Goal: Task Accomplishment & Management: Manage account settings

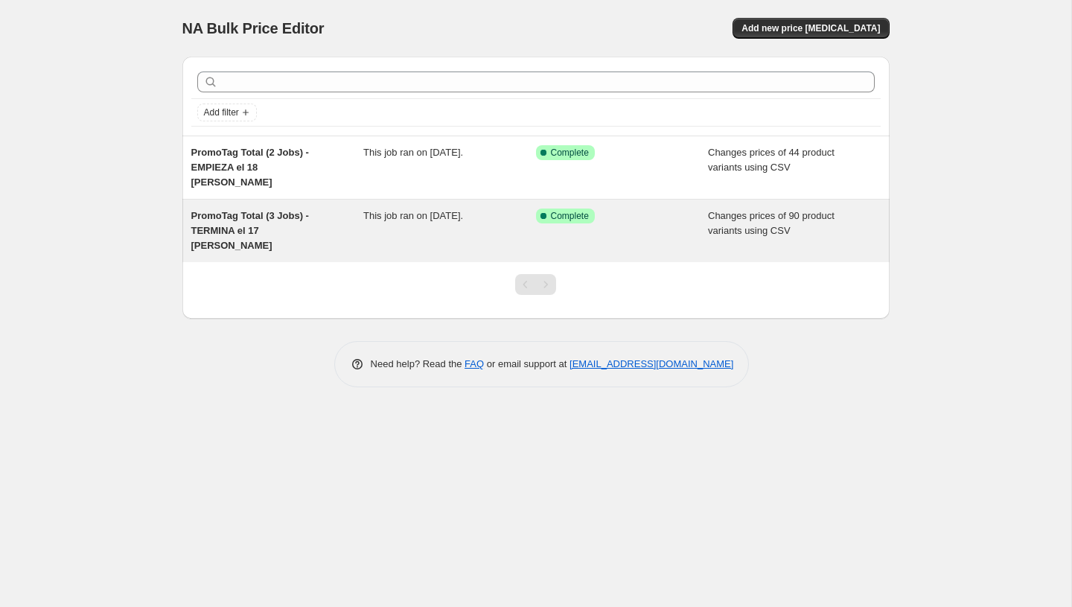
click at [516, 210] on div "This job ran on August 17, 2025." at bounding box center [449, 231] width 173 height 45
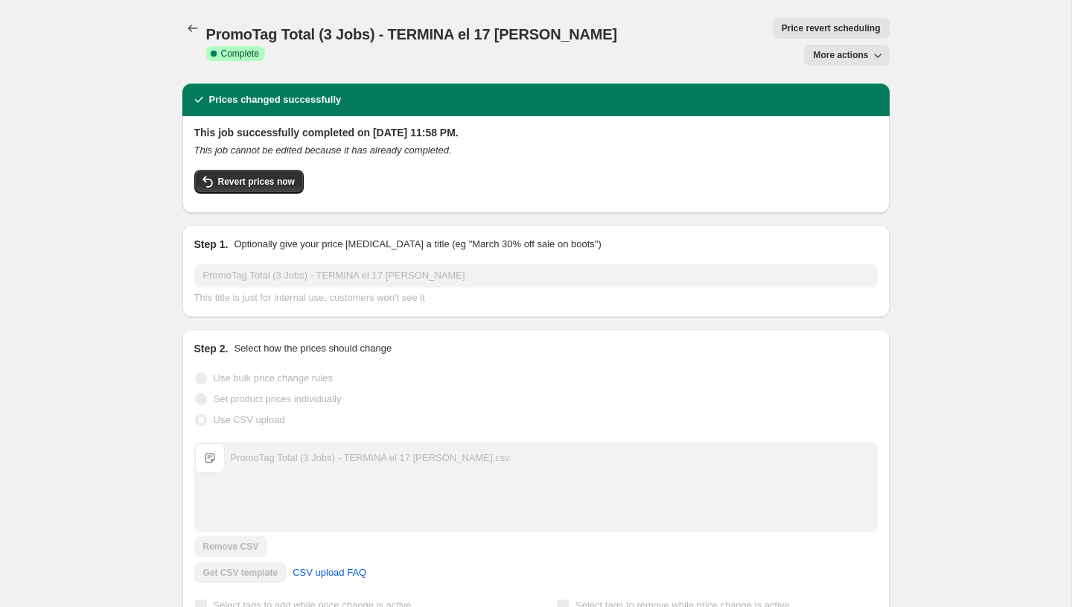
click at [854, 49] on span "More actions" at bounding box center [840, 55] width 55 height 12
click at [833, 106] on span "Delete job" at bounding box center [834, 109] width 44 height 11
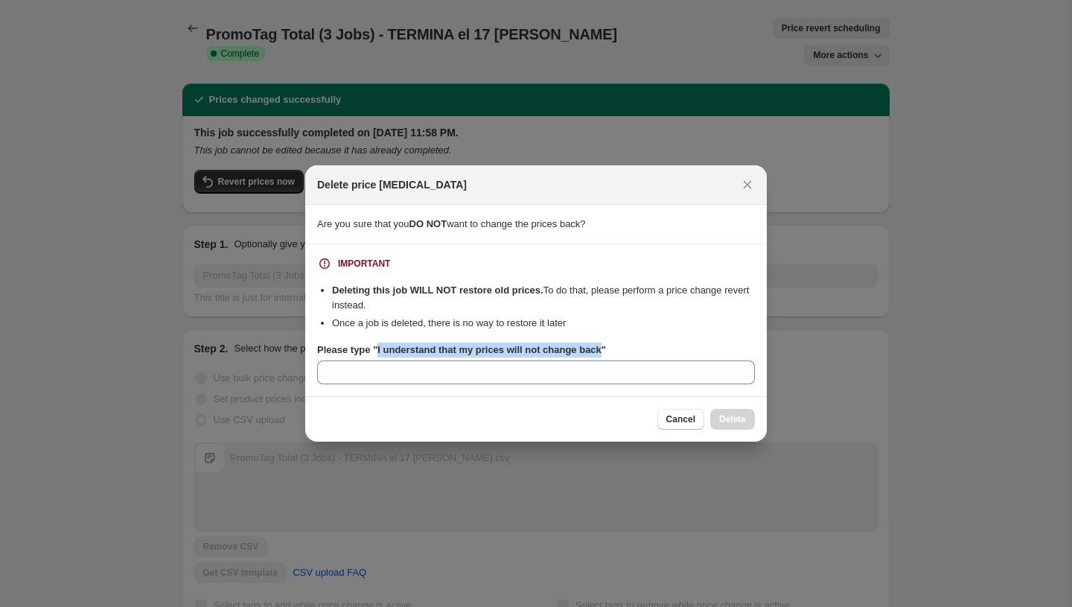
drag, startPoint x: 611, startPoint y: 349, endPoint x: 380, endPoint y: 351, distance: 231.6
click at [380, 351] on b "Please type "I understand that my prices will not change back"" at bounding box center [461, 349] width 289 height 11
copy b "I understand that my prices will not change back"
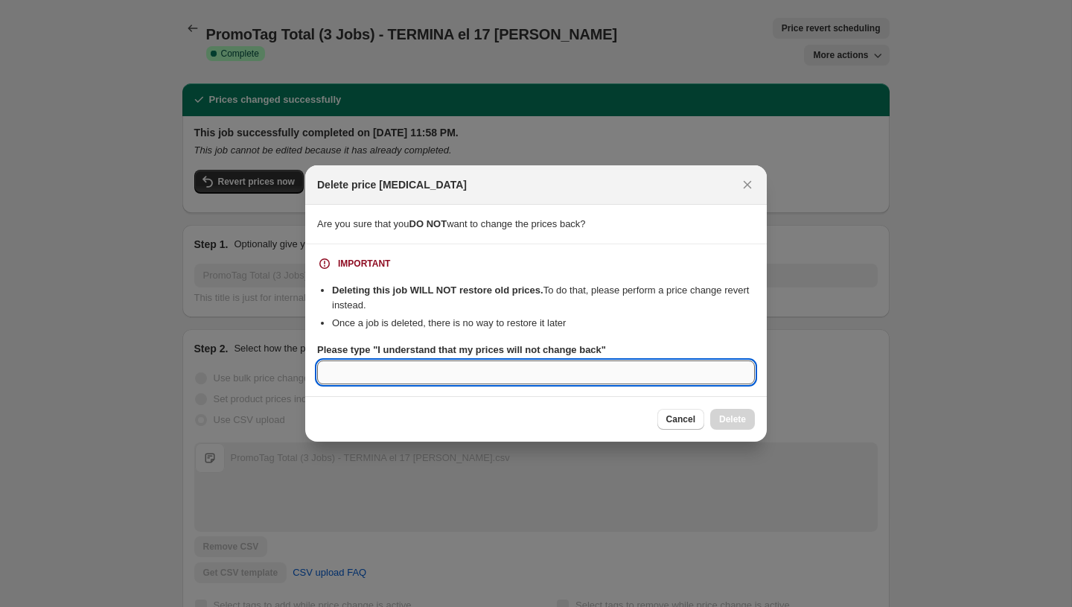
click at [379, 367] on input "Please type "I understand that my prices will not change back"" at bounding box center [536, 372] width 438 height 24
paste input "I understand that my prices will not change back"
type input "I understand that my prices will not change back"
click at [738, 420] on span "Delete" at bounding box center [732, 419] width 27 height 12
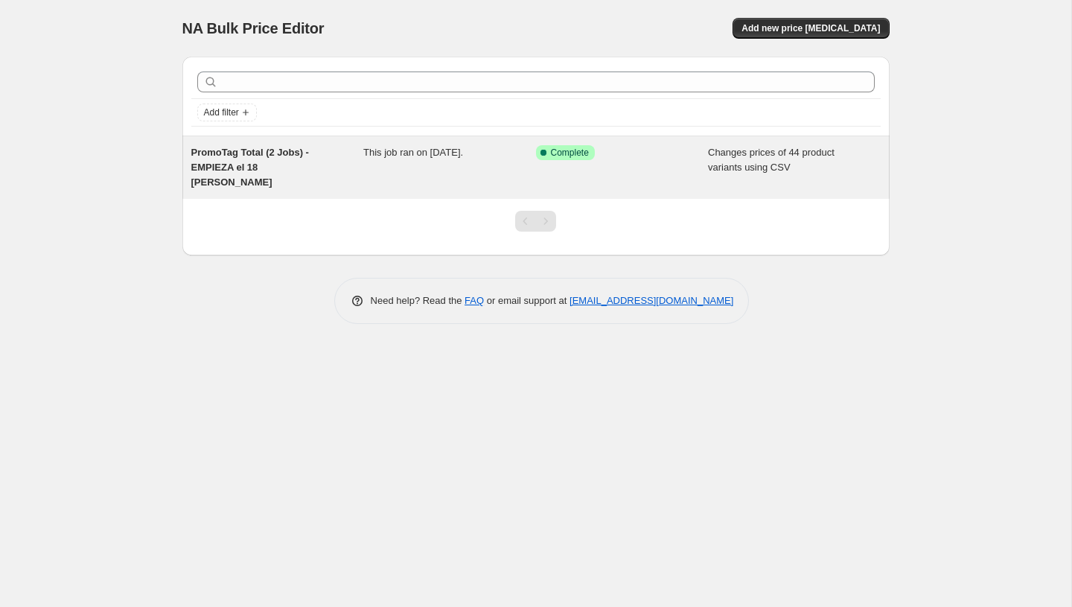
click at [748, 168] on span "Changes prices of 44 product variants using CSV" at bounding box center [771, 160] width 127 height 26
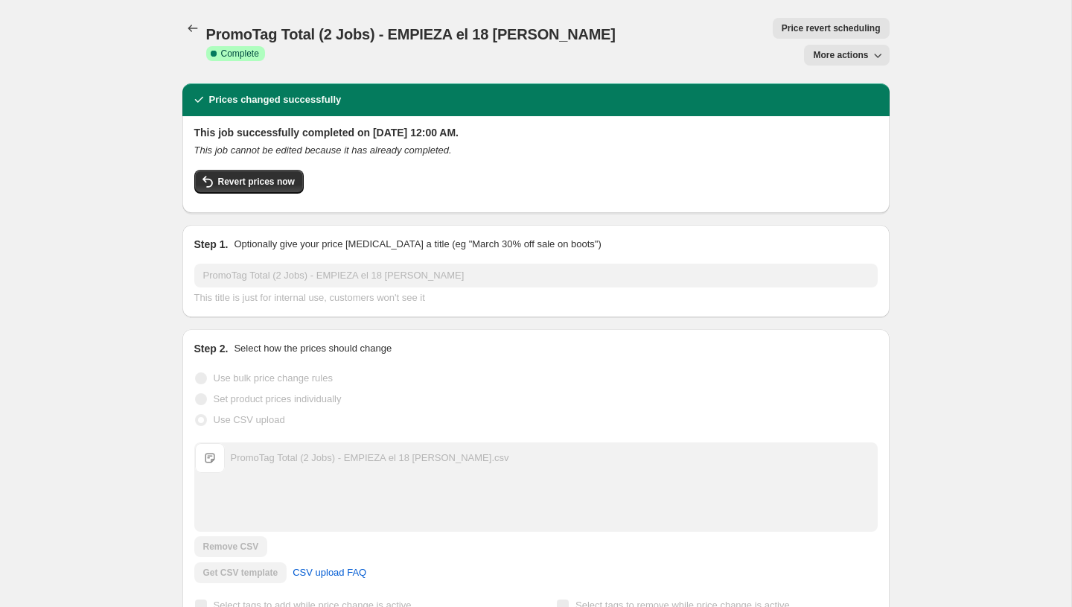
click at [856, 49] on span "More actions" at bounding box center [840, 55] width 55 height 12
click at [845, 116] on span "Delete job" at bounding box center [852, 110] width 81 height 15
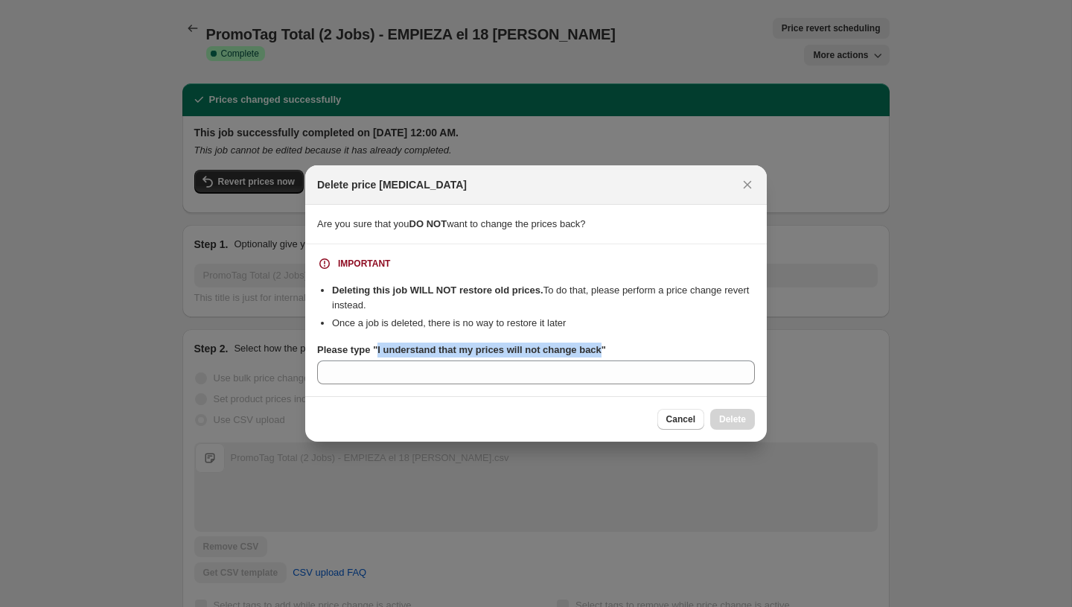
drag, startPoint x: 614, startPoint y: 349, endPoint x: 380, endPoint y: 353, distance: 233.9
click at [380, 353] on b "Please type "I understand that my prices will not change back"" at bounding box center [461, 349] width 289 height 11
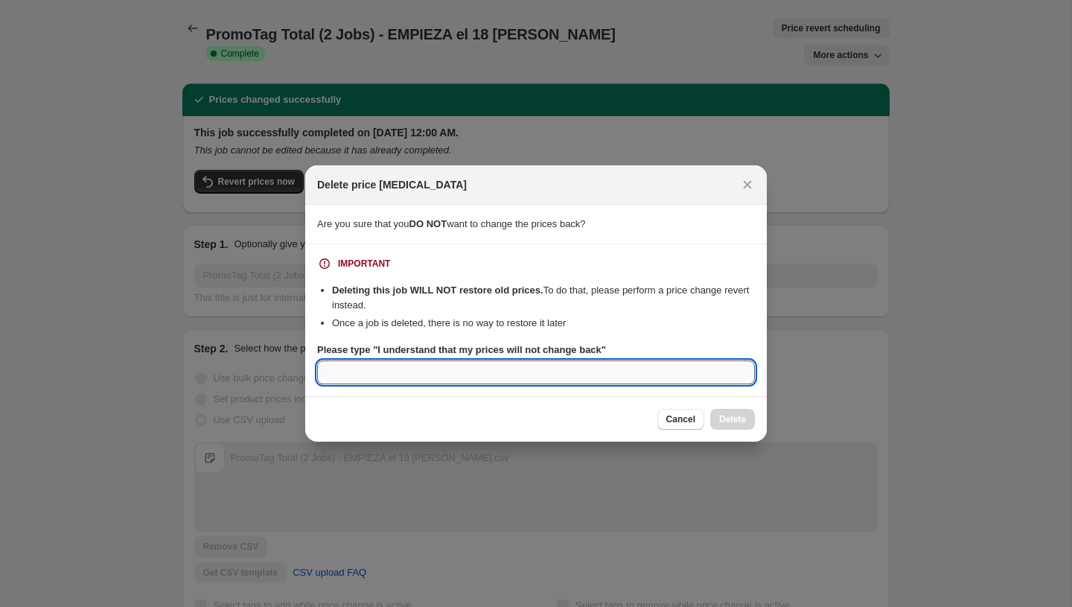
click at [384, 375] on input "Please type "I understand that my prices will not change back"" at bounding box center [536, 372] width 438 height 24
paste input "I understand that my prices will not change back"
type input "I understand that my prices will not change back"
click at [729, 418] on span "Delete" at bounding box center [732, 419] width 27 height 12
